Goal: Information Seeking & Learning: Learn about a topic

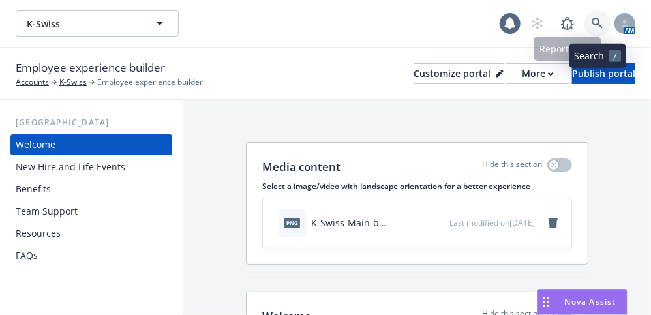
click at [603, 19] on icon at bounding box center [598, 24] width 12 height 12
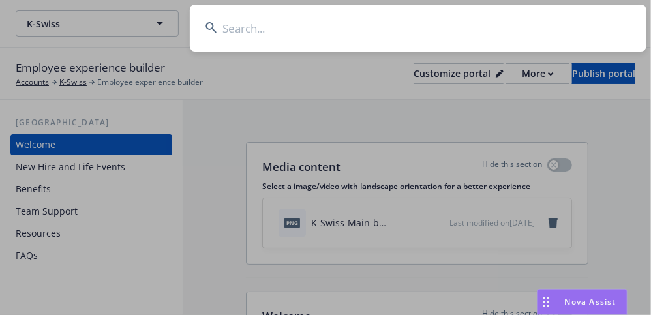
click at [420, 12] on input at bounding box center [418, 28] width 457 height 47
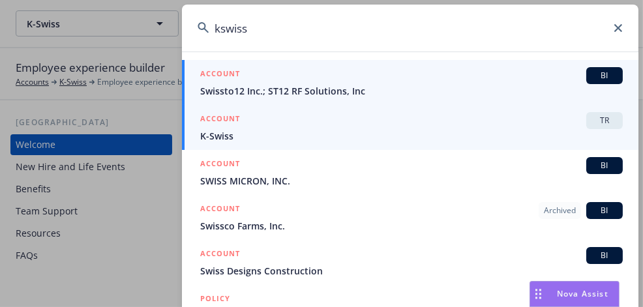
type input "kswiss"
click at [430, 122] on div "ACCOUNT TR" at bounding box center [411, 120] width 423 height 17
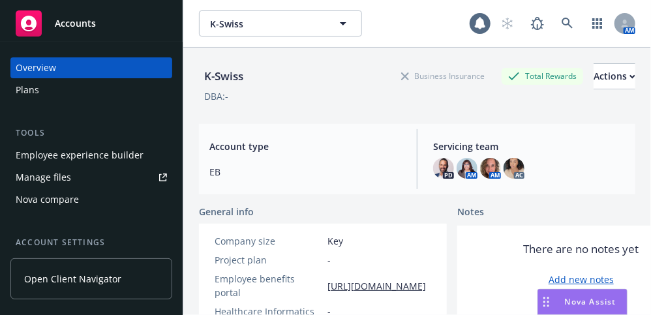
click at [94, 154] on div "Employee experience builder" at bounding box center [80, 155] width 128 height 21
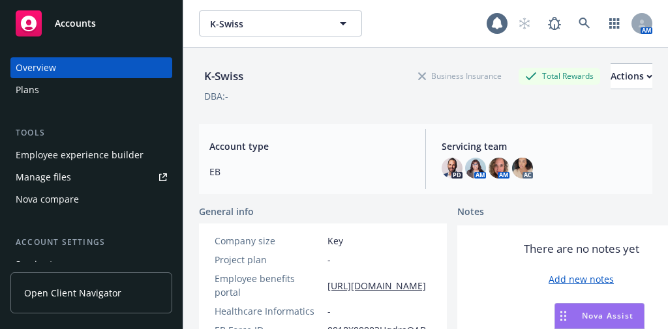
click at [84, 155] on div "Employee experience builder" at bounding box center [80, 155] width 128 height 21
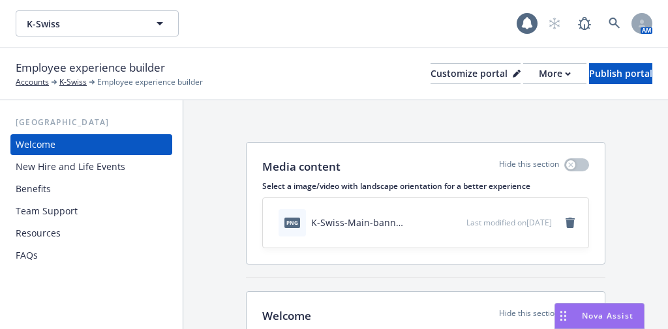
click at [38, 187] on div "Benefits" at bounding box center [33, 189] width 35 height 21
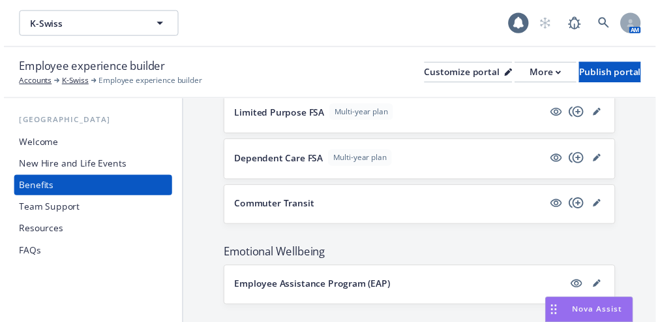
scroll to position [1221, 0]
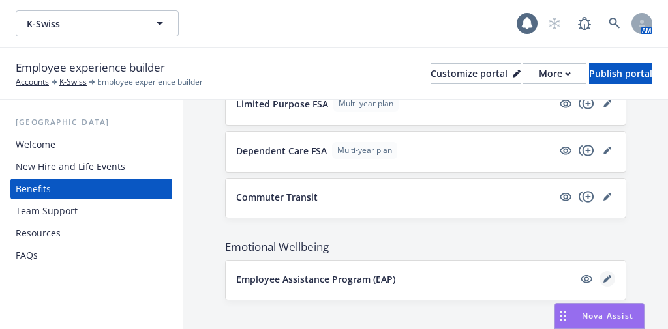
click at [603, 277] on icon "editPencil" at bounding box center [606, 280] width 7 height 7
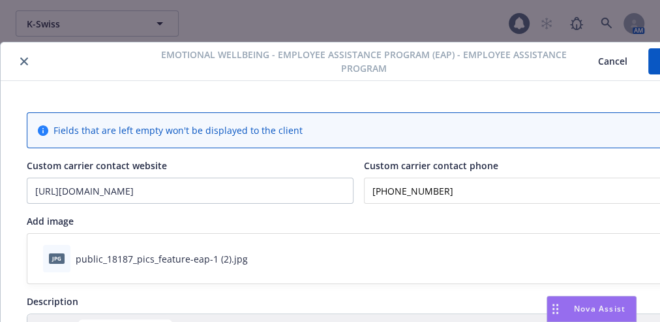
click at [23, 63] on icon "close" at bounding box center [24, 61] width 8 height 8
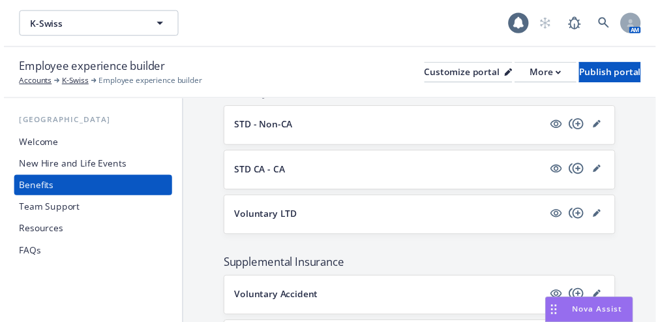
scroll to position [856, 0]
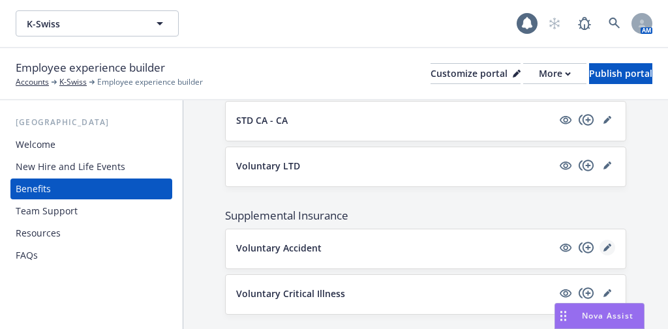
click at [603, 244] on icon "editPencil" at bounding box center [607, 248] width 8 height 8
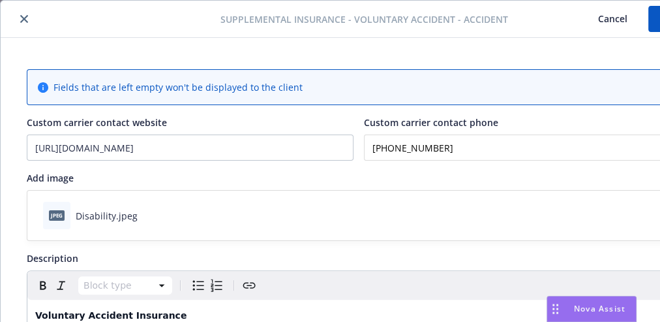
scroll to position [38, 0]
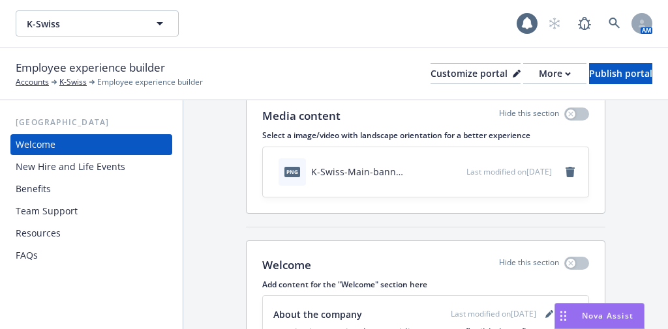
scroll to position [104, 0]
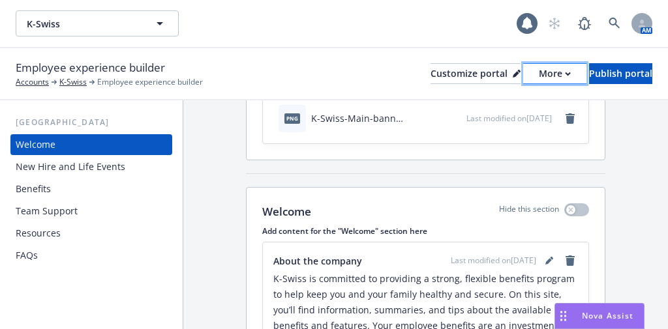
click at [539, 72] on div "More" at bounding box center [555, 74] width 32 height 20
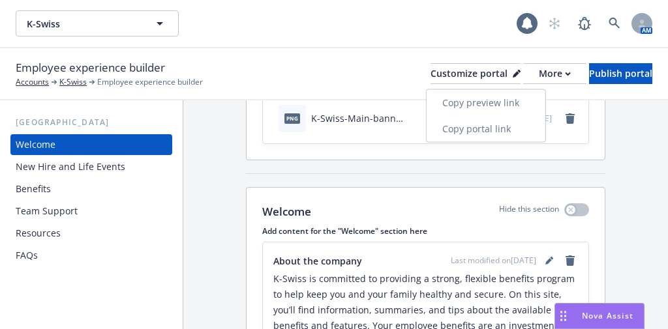
click at [502, 102] on link "Copy preview link" at bounding box center [486, 103] width 119 height 26
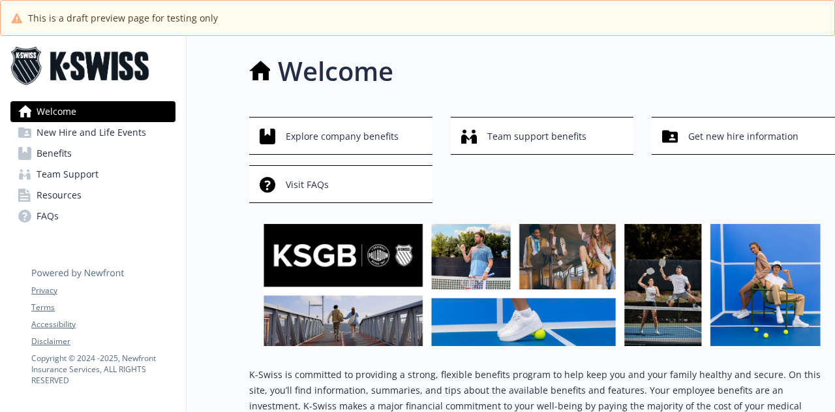
scroll to position [65, 0]
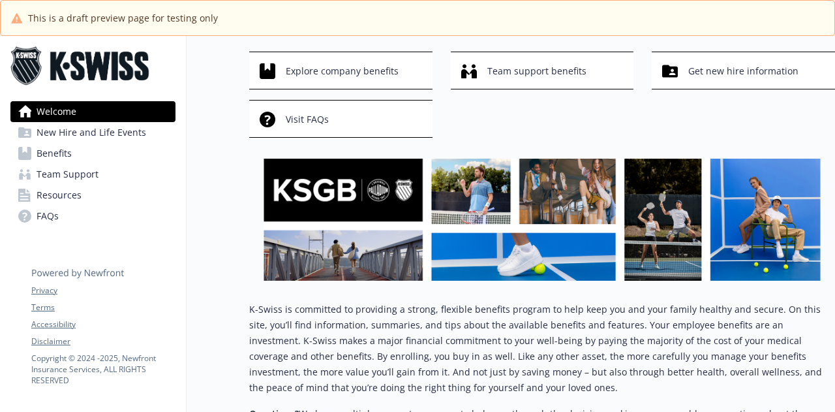
drag, startPoint x: 97, startPoint y: 155, endPoint x: 107, endPoint y: 155, distance: 10.4
click at [97, 155] on link "Benefits" at bounding box center [92, 153] width 165 height 21
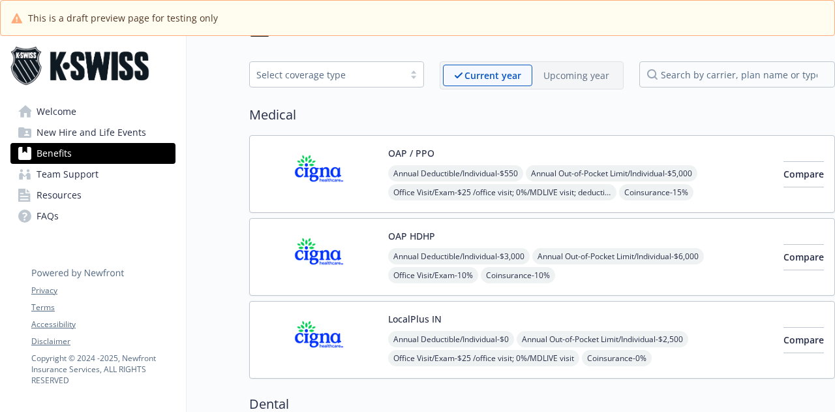
scroll to position [65, 0]
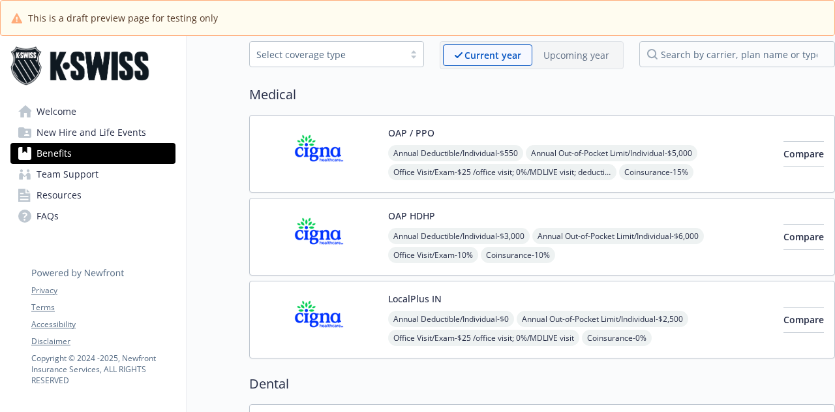
click at [95, 114] on link "Welcome" at bounding box center [92, 111] width 165 height 21
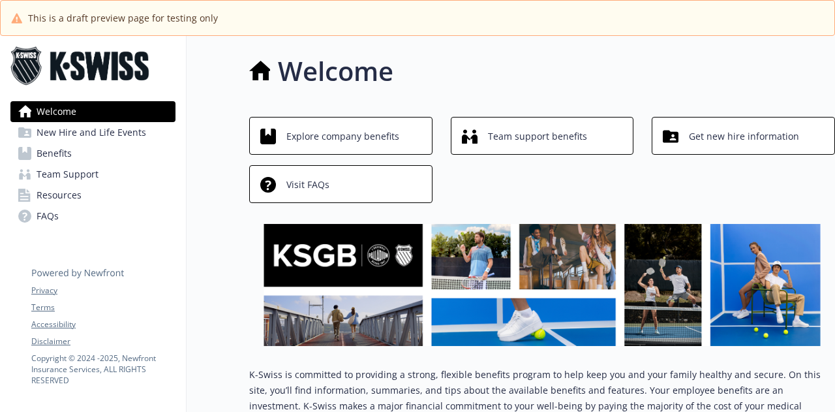
click at [57, 151] on span "Benefits" at bounding box center [54, 153] width 35 height 21
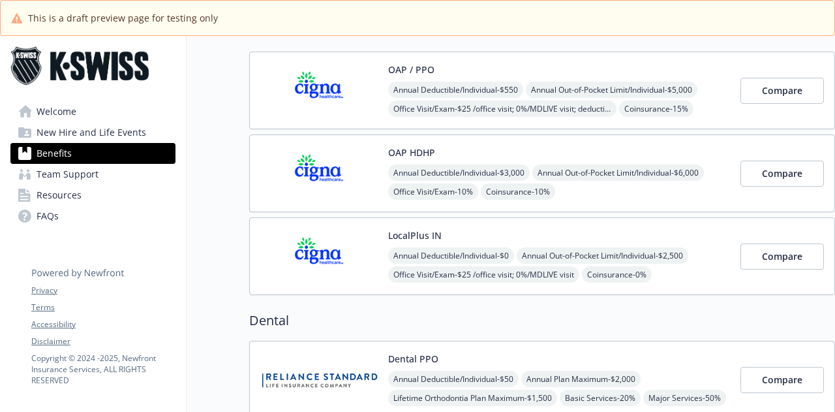
scroll to position [130, 0]
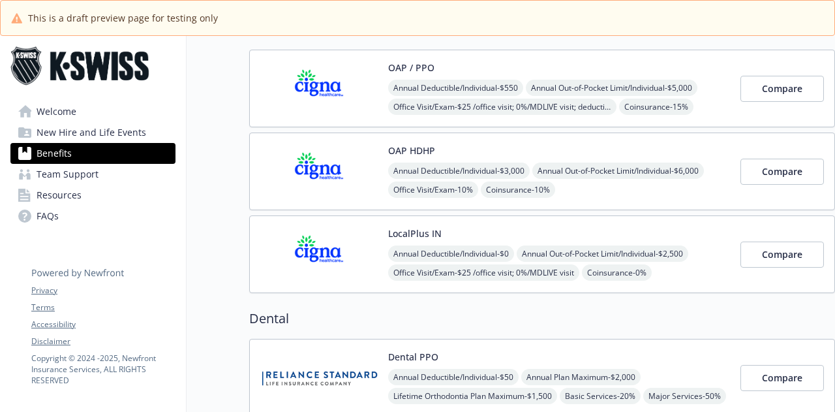
click at [405, 67] on button "OAP / PPO" at bounding box center [411, 68] width 46 height 14
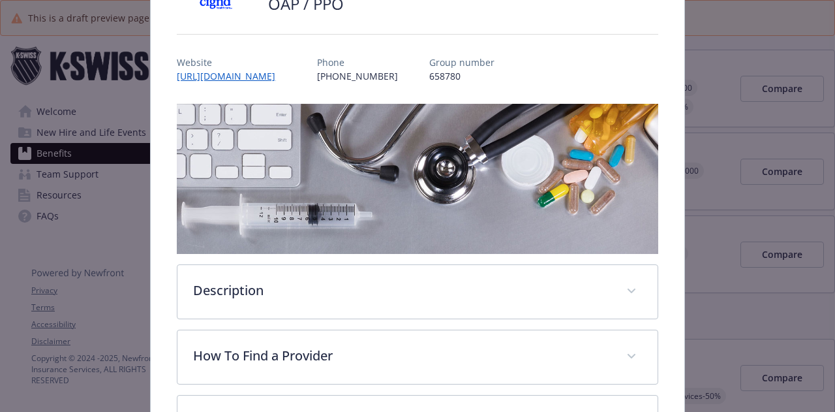
scroll to position [170, 0]
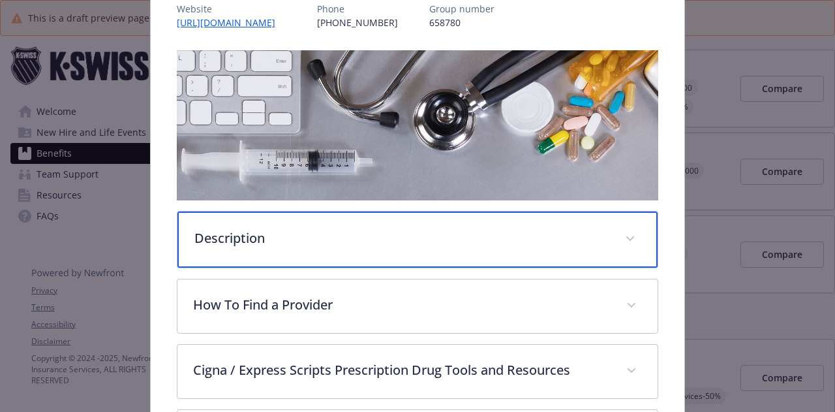
click at [504, 241] on p "Description" at bounding box center [401, 238] width 414 height 20
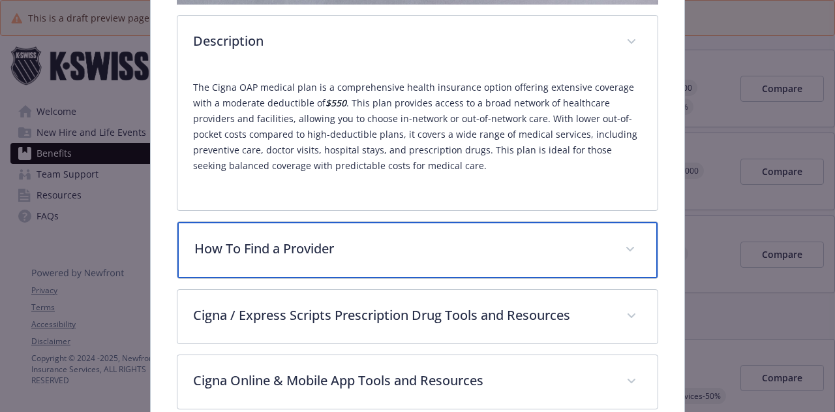
click at [494, 256] on div "How To Find a Provider" at bounding box center [416, 250] width 479 height 56
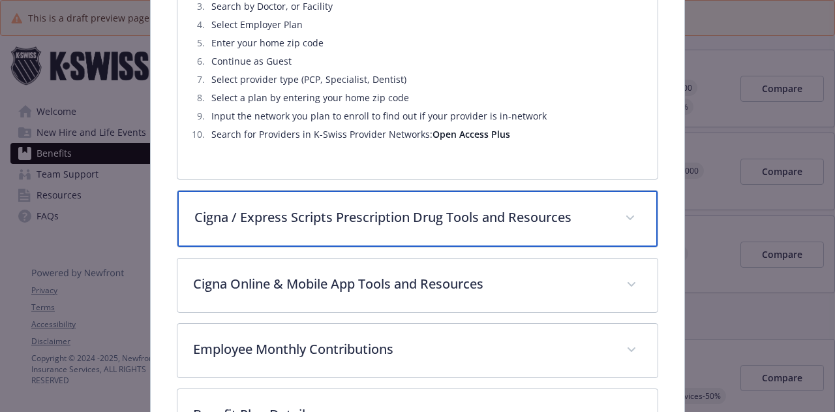
click at [508, 237] on div "Cigna / Express Scripts Prescription Drug Tools and Resources" at bounding box center [416, 218] width 479 height 56
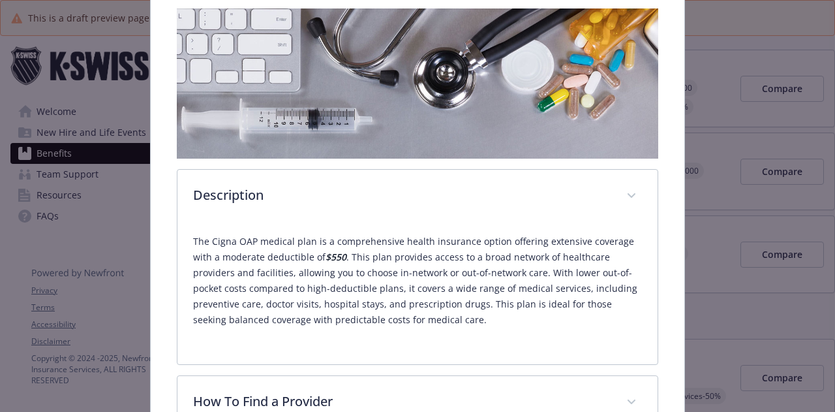
scroll to position [0, 0]
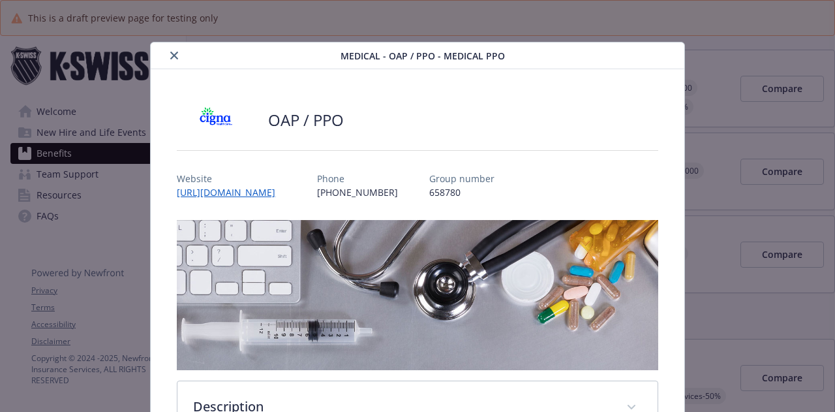
click at [170, 61] on button "close" at bounding box center [174, 56] width 16 height 16
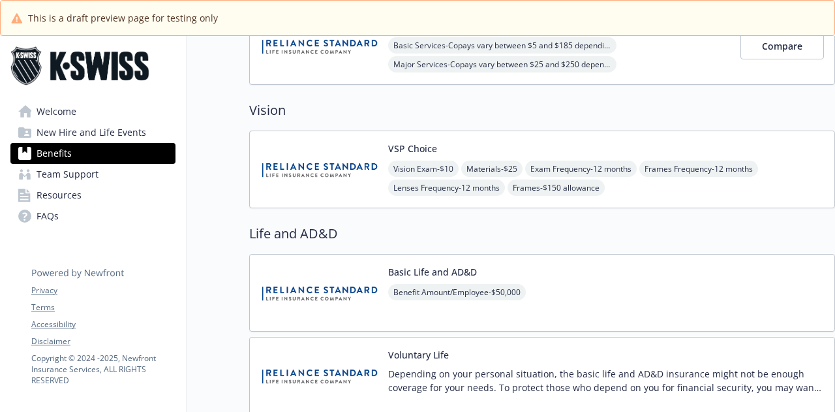
scroll to position [652, 0]
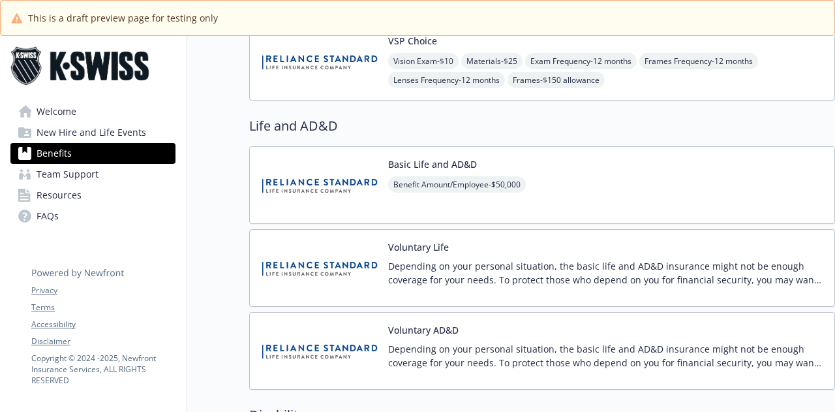
click at [436, 162] on button "Basic Life and AD&D" at bounding box center [432, 164] width 89 height 14
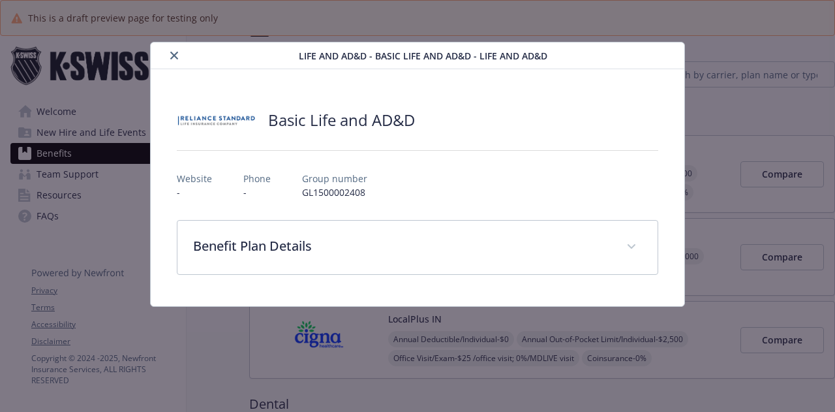
scroll to position [652, 0]
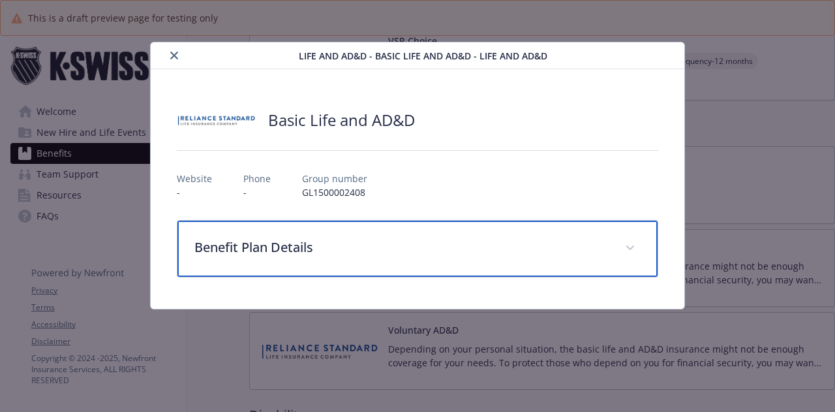
click at [356, 241] on p "Benefit Plan Details" at bounding box center [401, 247] width 414 height 20
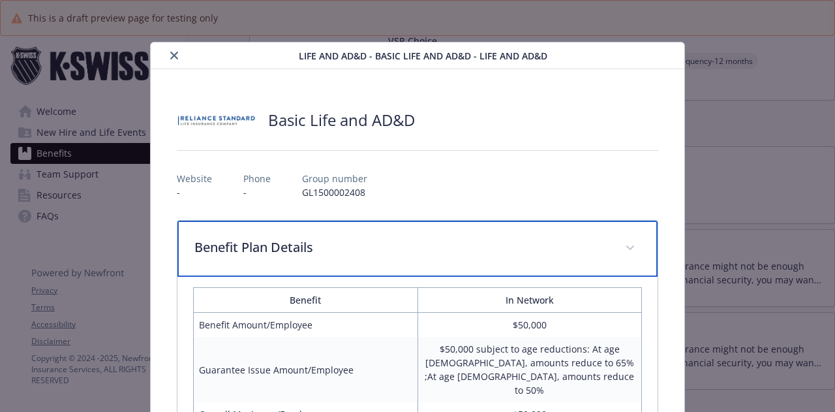
scroll to position [0, 0]
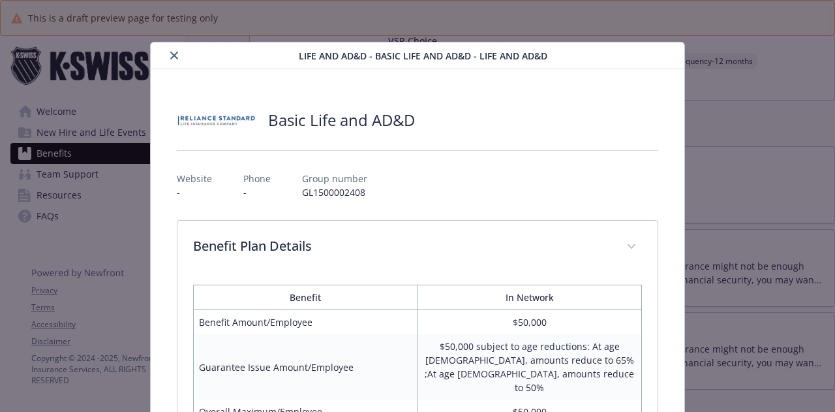
click at [173, 54] on icon "close" at bounding box center [174, 56] width 8 height 8
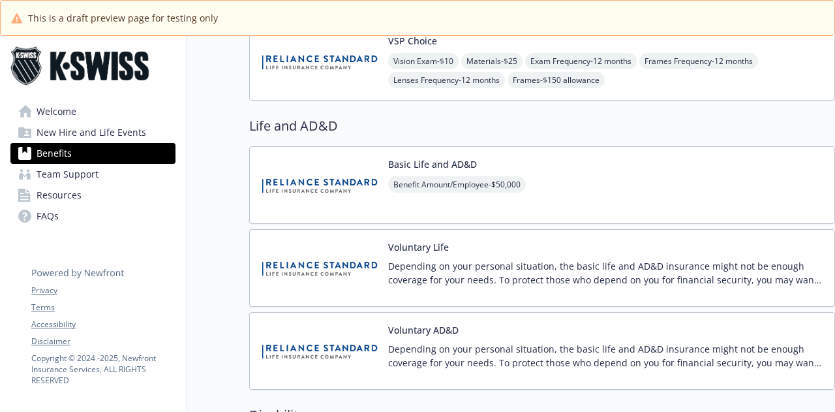
click at [478, 253] on div "Voluntary Life Depending on your personal situation, the basic life and AD&D in…" at bounding box center [606, 267] width 436 height 55
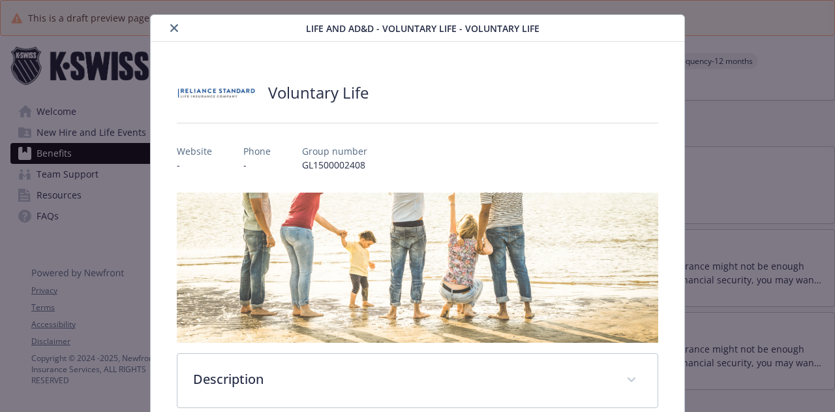
scroll to position [26, 0]
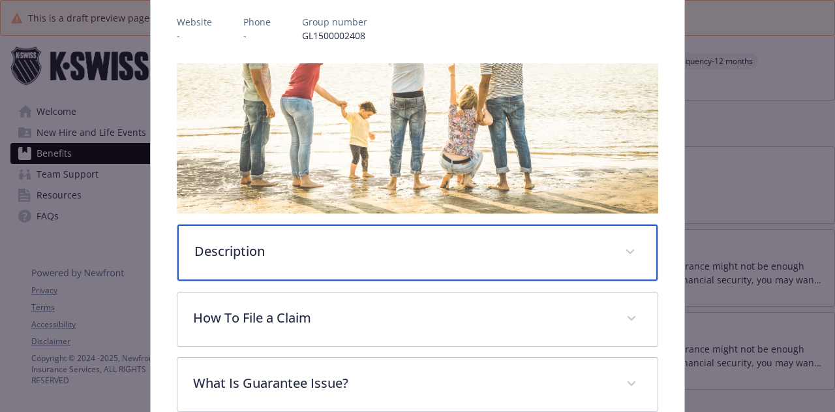
click at [279, 243] on p "Description" at bounding box center [401, 251] width 414 height 20
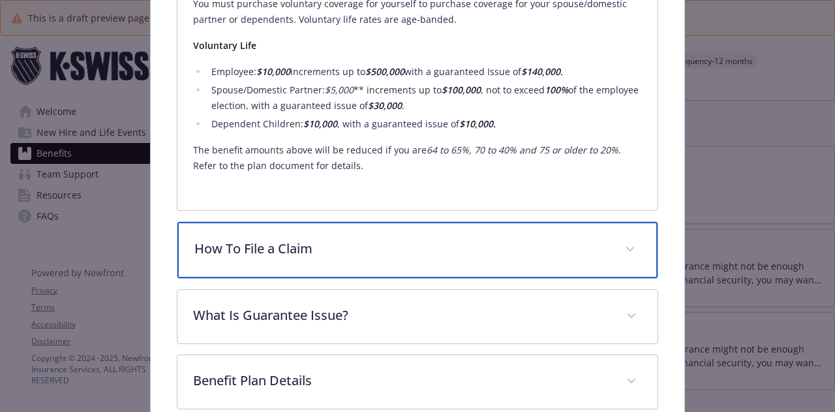
click at [283, 249] on p "How To File a Claim" at bounding box center [401, 249] width 414 height 20
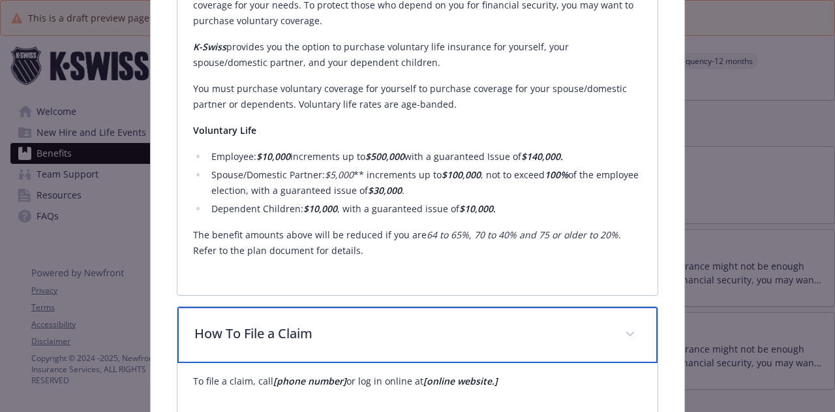
scroll to position [611, 0]
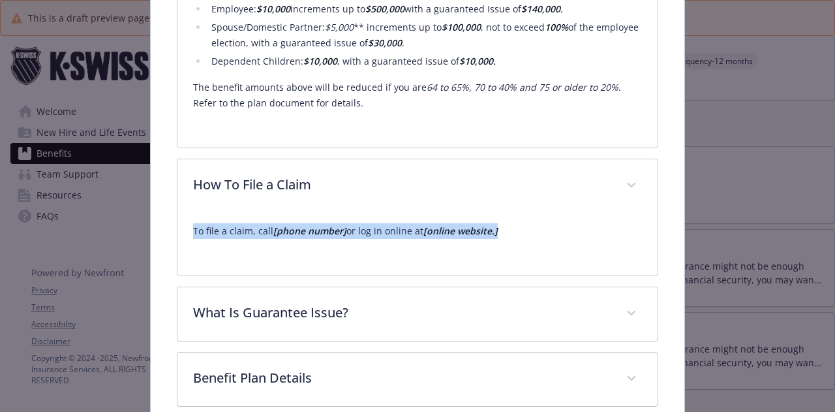
drag, startPoint x: 518, startPoint y: 230, endPoint x: 167, endPoint y: 227, distance: 351.0
click at [167, 227] on div "Voluntary Life Website - Phone - Group number GL1500002408 Description Dependin…" at bounding box center [417, 14] width 533 height 1110
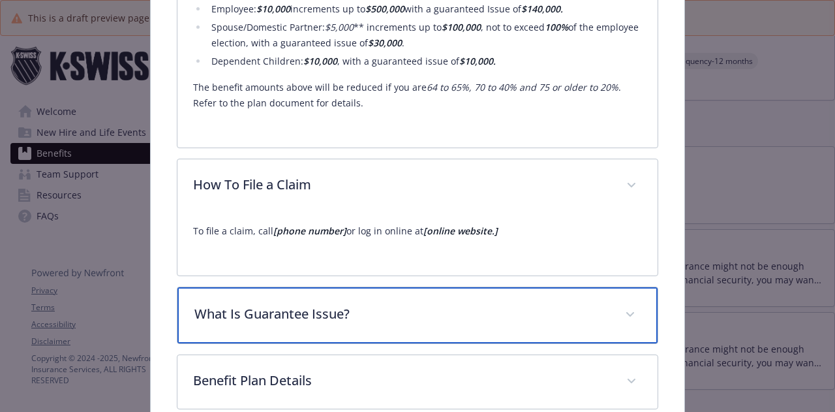
click at [505, 305] on p "What Is Guarantee Issue?" at bounding box center [401, 314] width 414 height 20
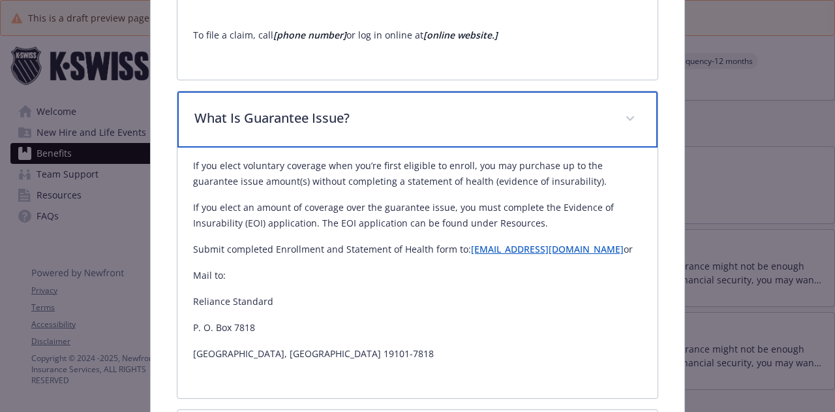
scroll to position [937, 0]
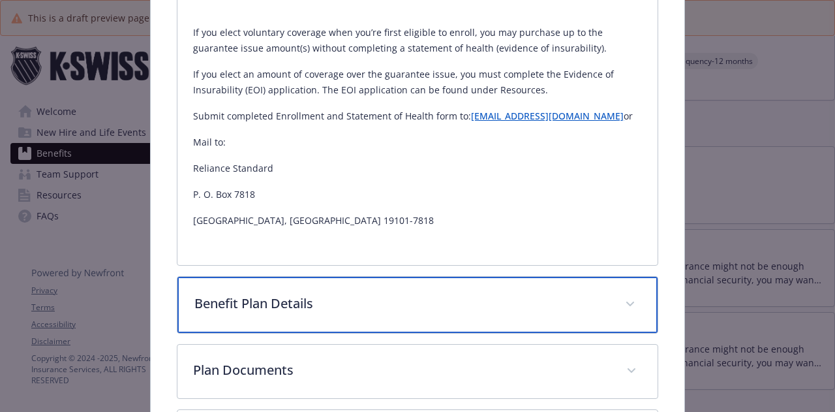
click at [492, 305] on p "Benefit Plan Details" at bounding box center [401, 304] width 414 height 20
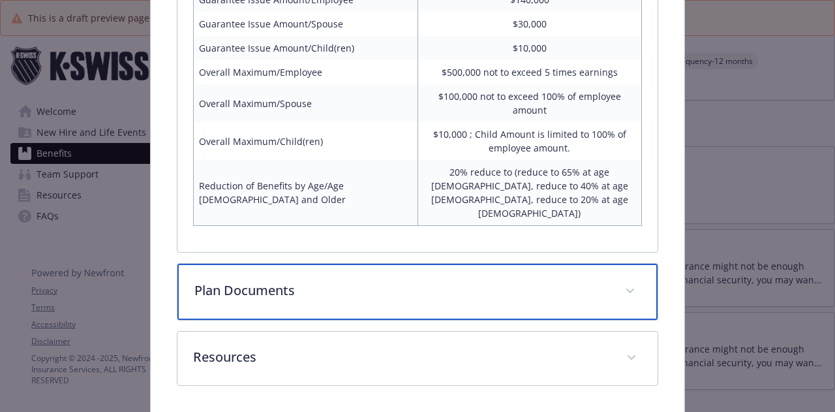
click at [476, 264] on div "Plan Documents" at bounding box center [416, 292] width 479 height 56
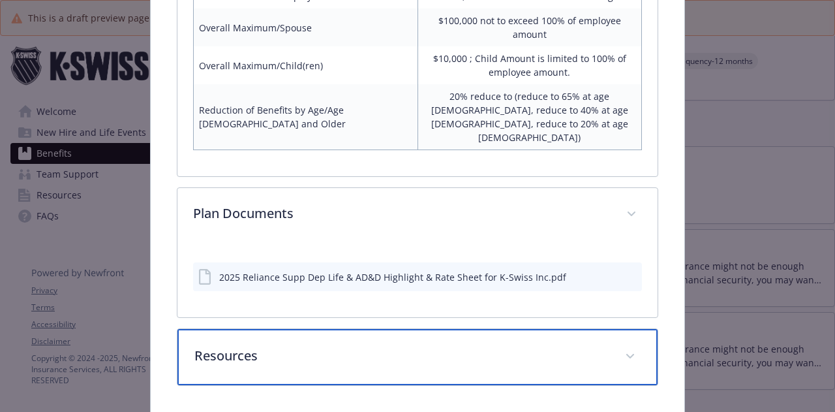
click at [454, 346] on p "Resources" at bounding box center [401, 356] width 414 height 20
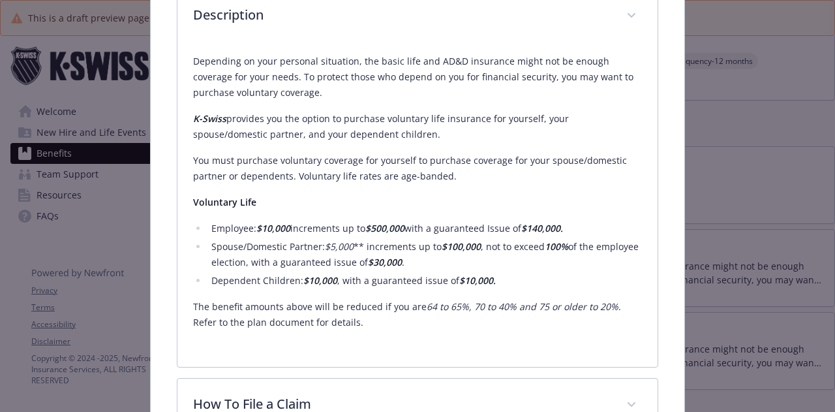
scroll to position [522, 0]
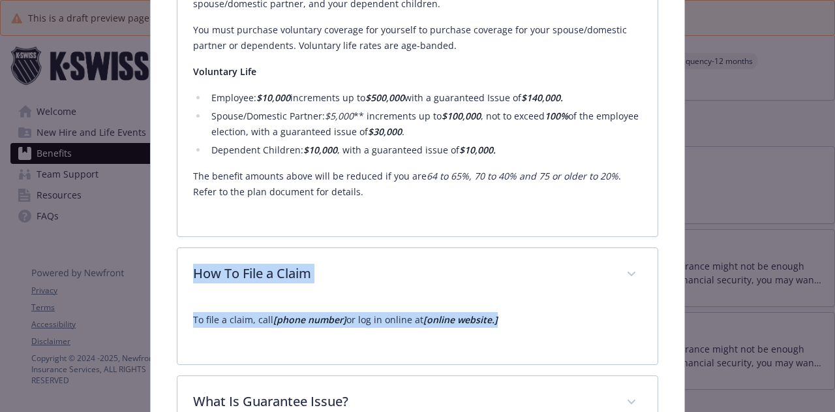
drag, startPoint x: 532, startPoint y: 309, endPoint x: 177, endPoint y: 295, distance: 355.1
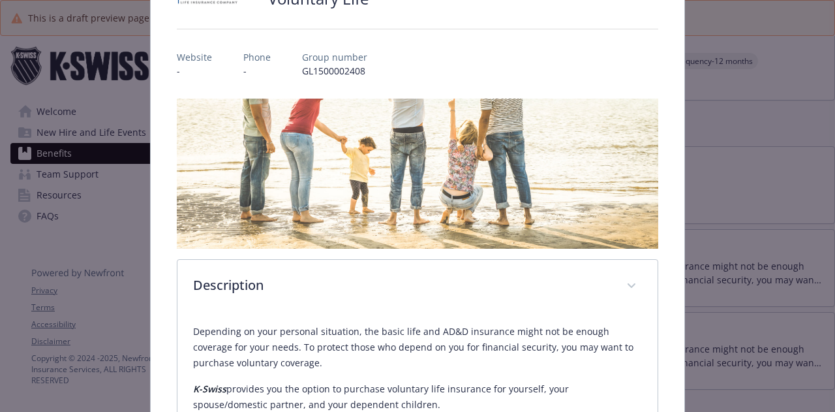
scroll to position [0, 0]
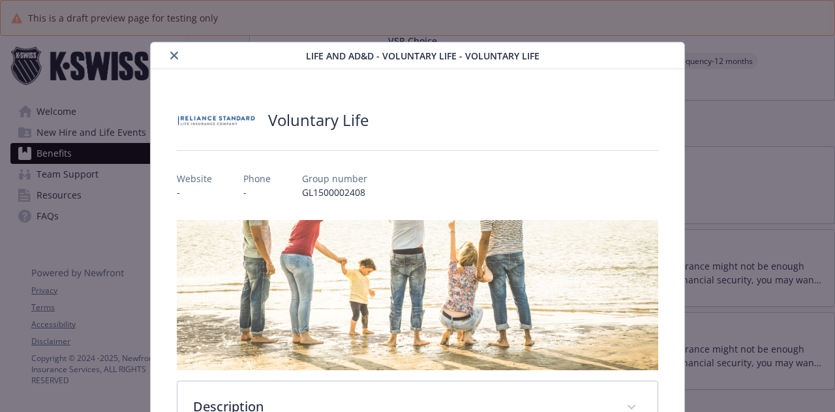
click at [170, 57] on icon "close" at bounding box center [174, 56] width 8 height 8
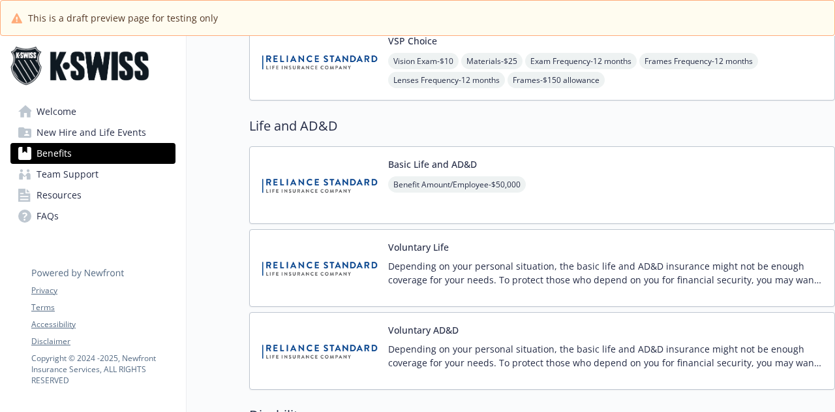
click at [445, 246] on button "Voluntary Life" at bounding box center [418, 247] width 61 height 14
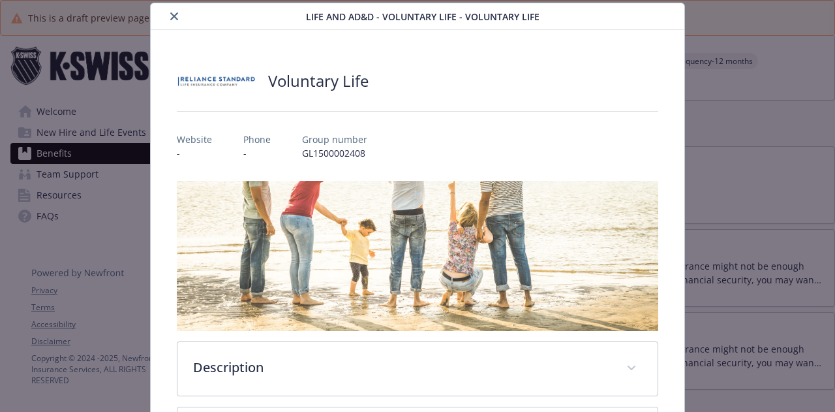
scroll to position [417, 0]
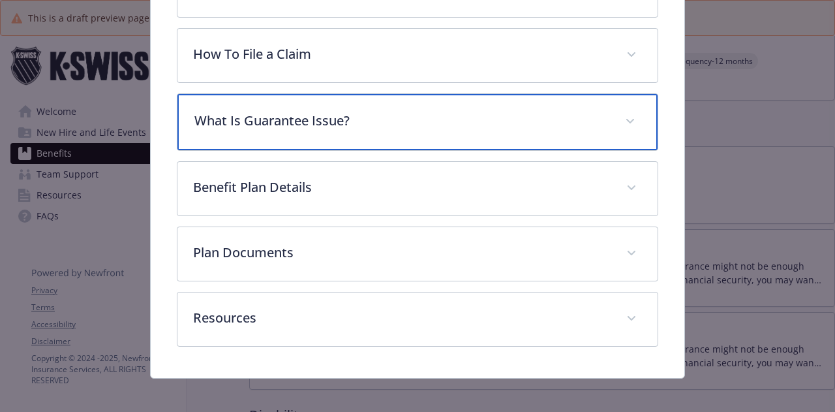
click at [395, 118] on p "What Is Guarantee Issue?" at bounding box center [401, 121] width 414 height 20
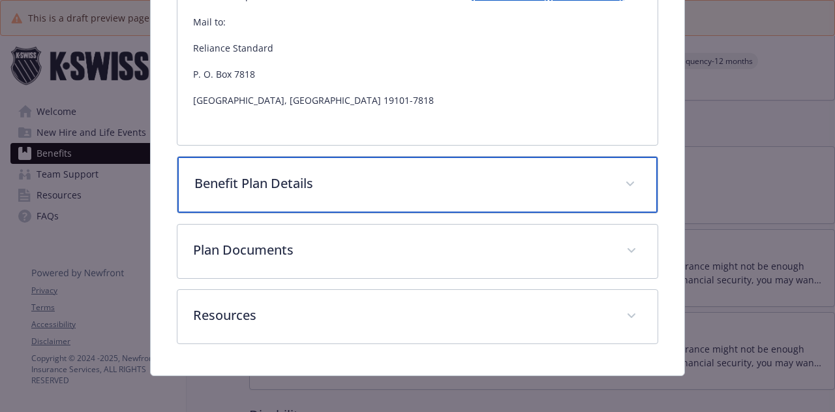
click at [387, 204] on div "Benefit Plan Details" at bounding box center [416, 185] width 479 height 56
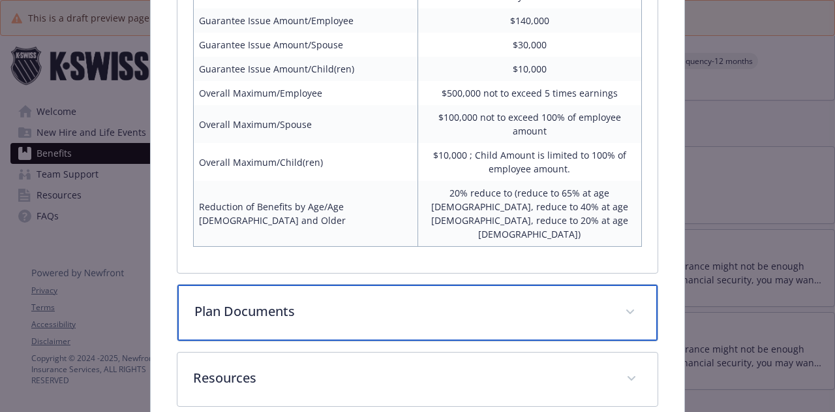
click at [365, 301] on p "Plan Documents" at bounding box center [401, 311] width 414 height 20
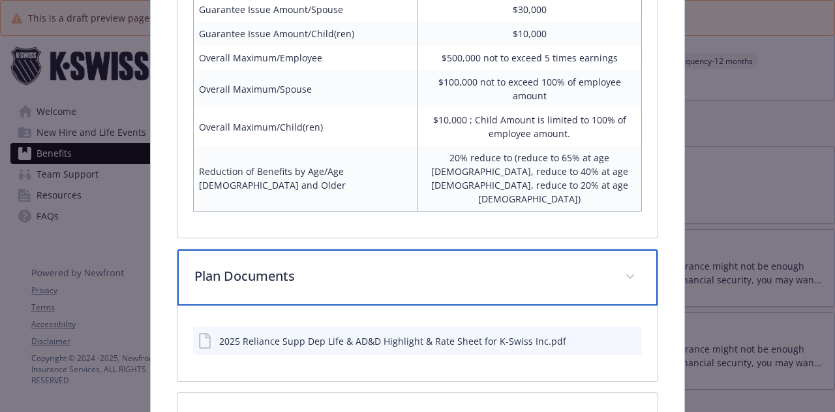
scroll to position [1091, 0]
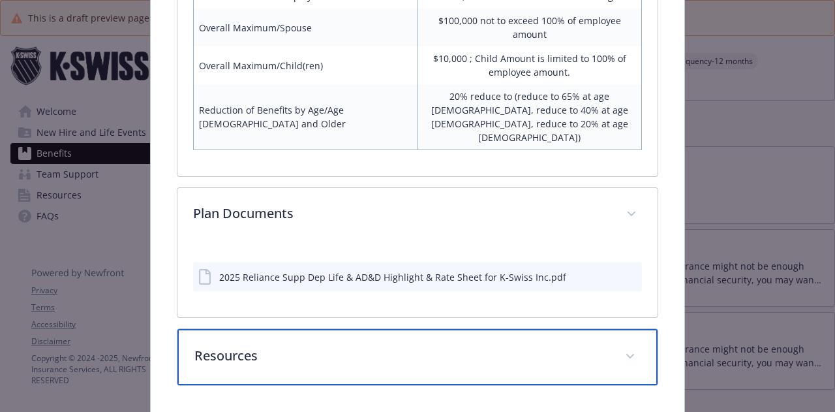
click at [348, 346] on p "Resources" at bounding box center [401, 356] width 414 height 20
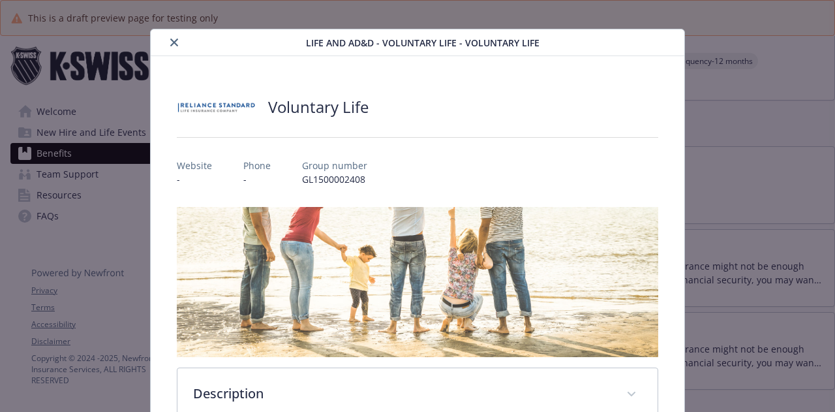
scroll to position [0, 0]
